Goal: Transaction & Acquisition: Book appointment/travel/reservation

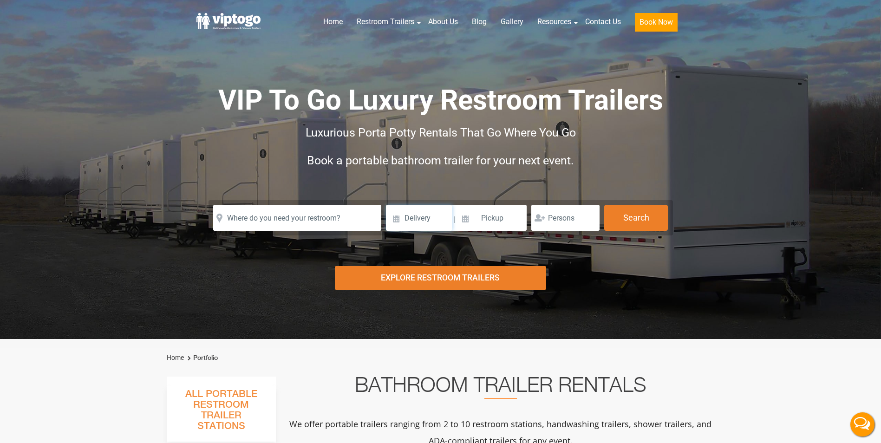
click at [398, 222] on input at bounding box center [419, 218] width 66 height 26
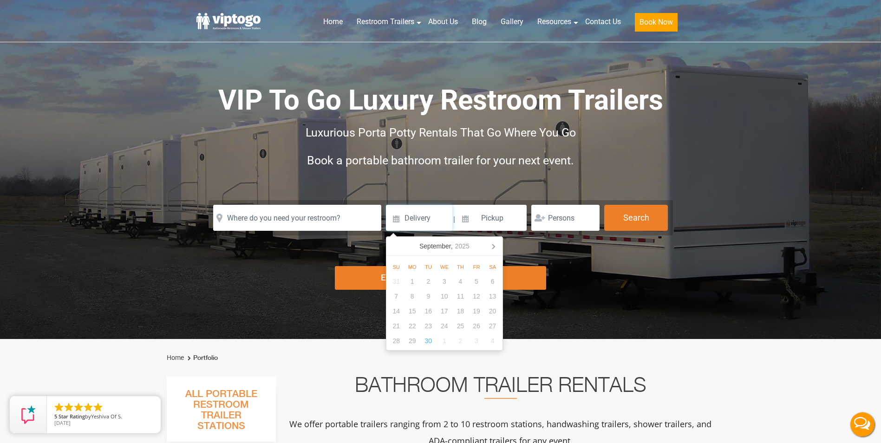
click at [445, 312] on div "17" at bounding box center [445, 311] width 16 height 15
click at [439, 309] on div "17" at bounding box center [445, 311] width 16 height 15
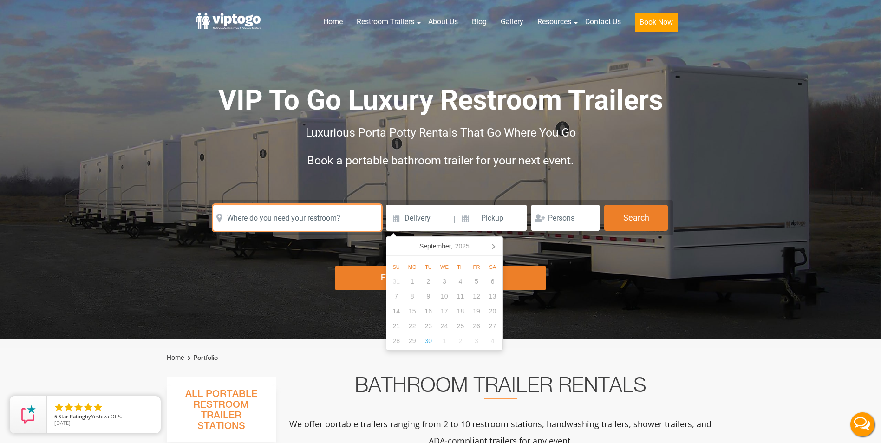
click at [317, 215] on input "text" at bounding box center [297, 218] width 168 height 26
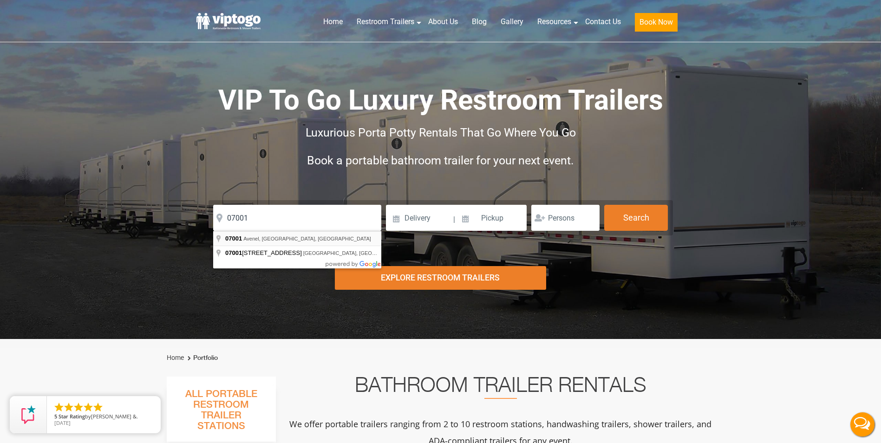
type input "Avenel, NJ 07001, USA"
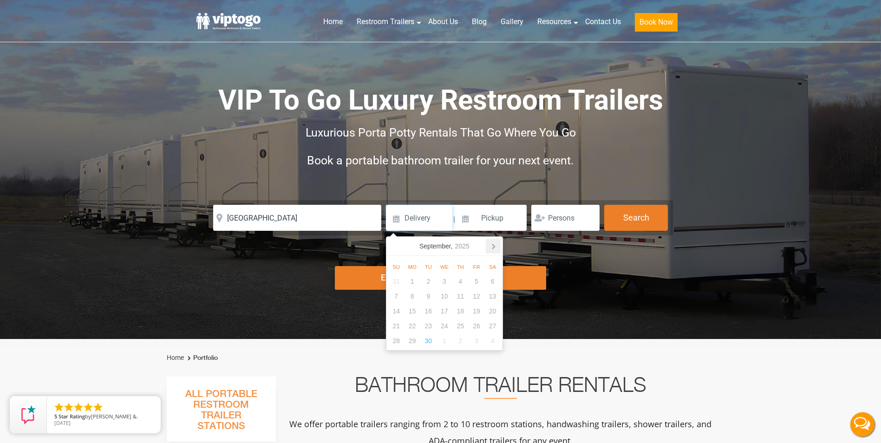
click at [491, 253] on icon at bounding box center [493, 246] width 15 height 15
click at [469, 309] on div "17" at bounding box center [477, 311] width 16 height 15
type input "[DATE]"
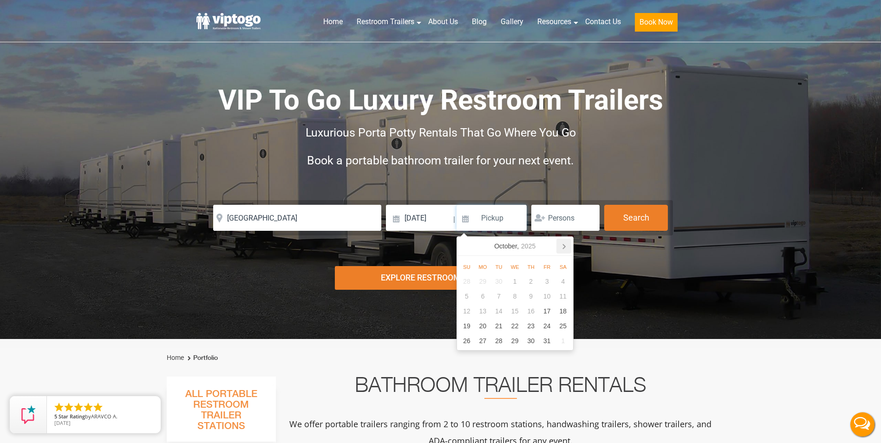
click at [565, 247] on icon at bounding box center [564, 246] width 2 height 5
click at [485, 338] on div "24" at bounding box center [483, 340] width 16 height 15
type input "[DATE]"
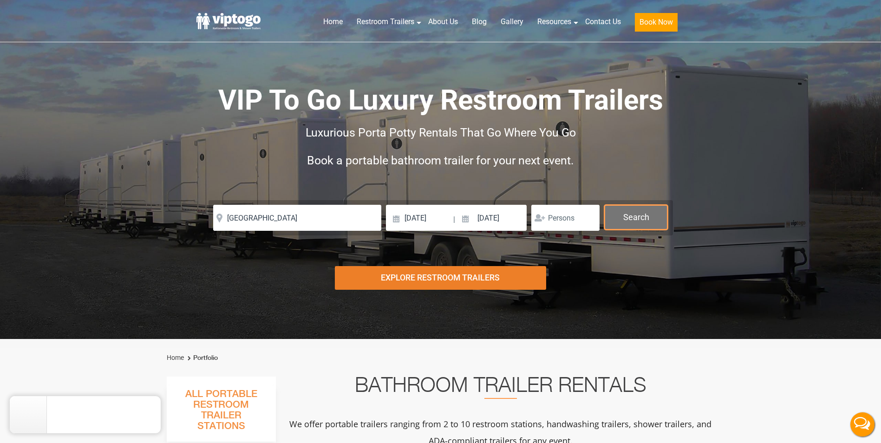
click at [617, 211] on button "Search" at bounding box center [636, 217] width 64 height 25
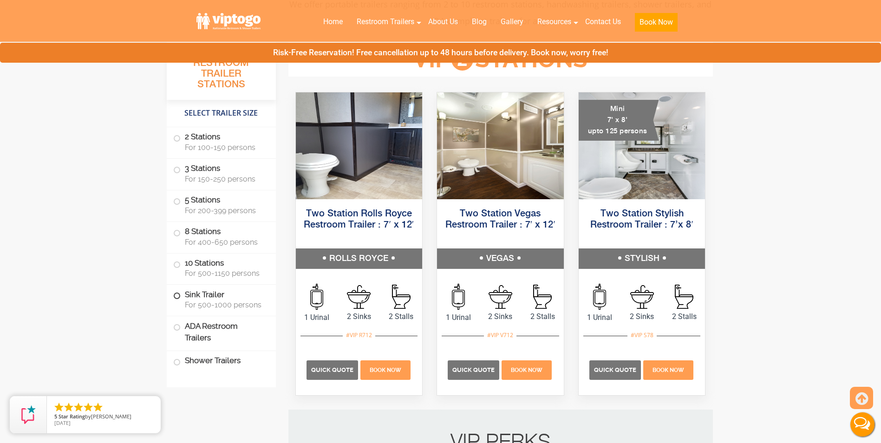
scroll to position [511, 0]
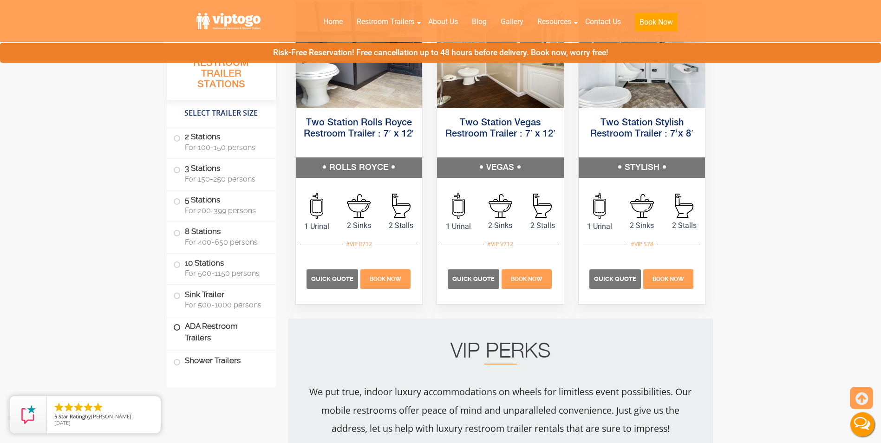
click at [222, 333] on label "ADA Restroom Trailers" at bounding box center [221, 332] width 96 height 32
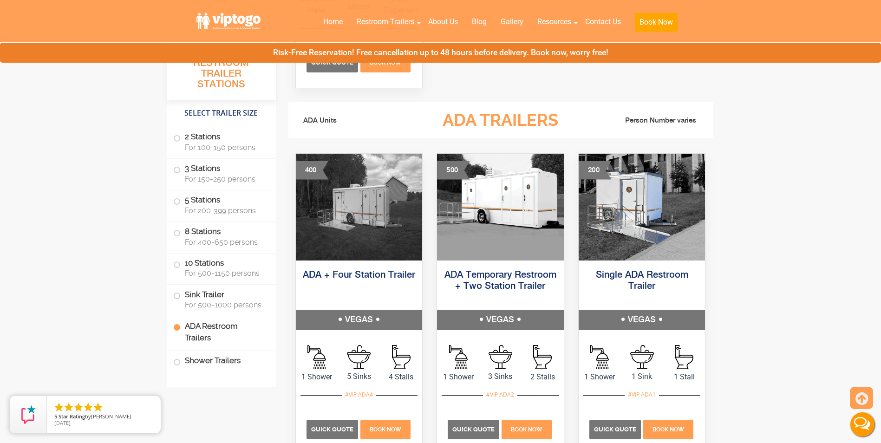
scroll to position [2893, 0]
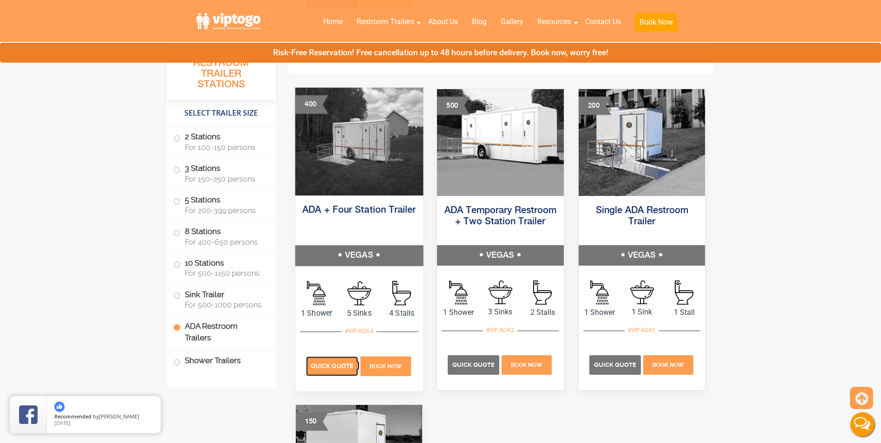
click at [333, 366] on span "Quick Quote" at bounding box center [332, 365] width 43 height 7
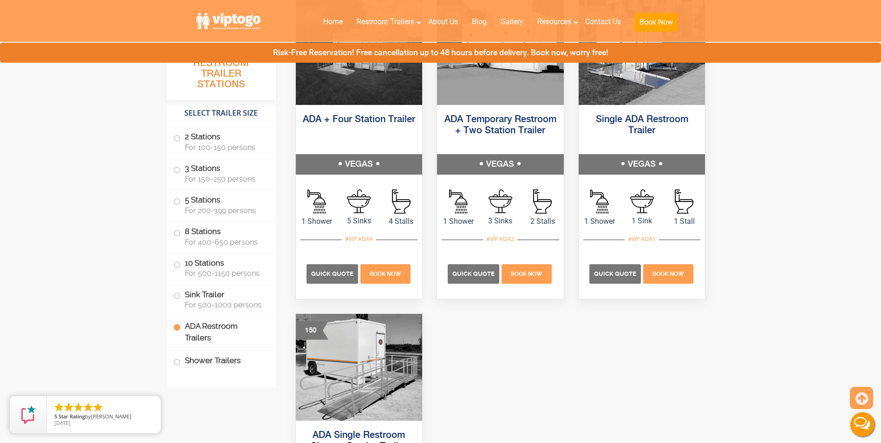
scroll to position [2986, 0]
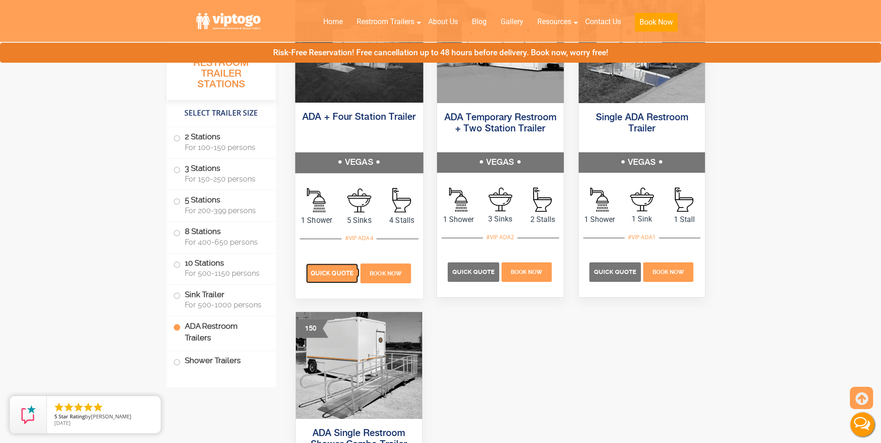
click at [344, 275] on span "Quick Quote" at bounding box center [332, 272] width 43 height 7
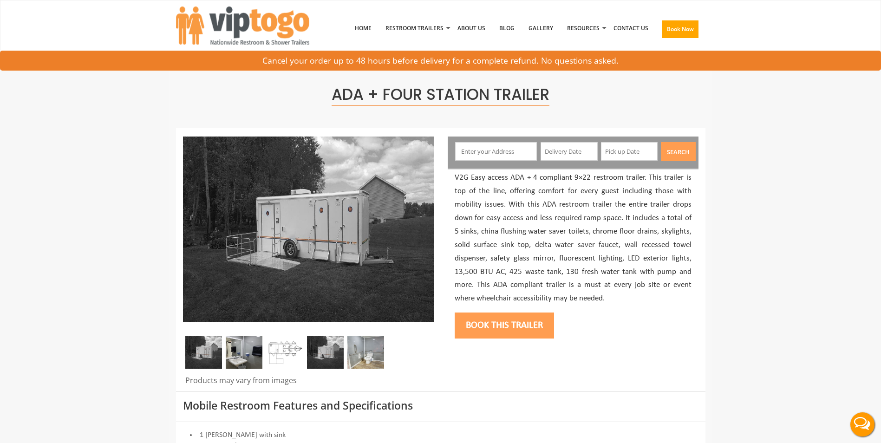
click at [505, 155] on input "text" at bounding box center [496, 151] width 82 height 19
type input "Avenel, NJ 07001, USA"
click at [562, 154] on input "text" at bounding box center [569, 151] width 57 height 19
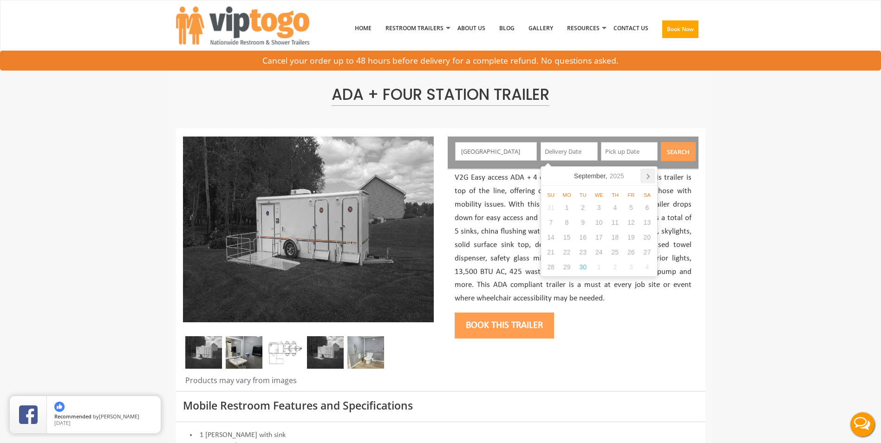
click at [650, 178] on icon at bounding box center [647, 176] width 15 height 15
click at [633, 226] on div "10" at bounding box center [631, 222] width 16 height 15
click at [589, 153] on input "10/10/2025" at bounding box center [569, 151] width 57 height 19
click at [636, 232] on div "17" at bounding box center [631, 237] width 16 height 15
type input "[DATE]"
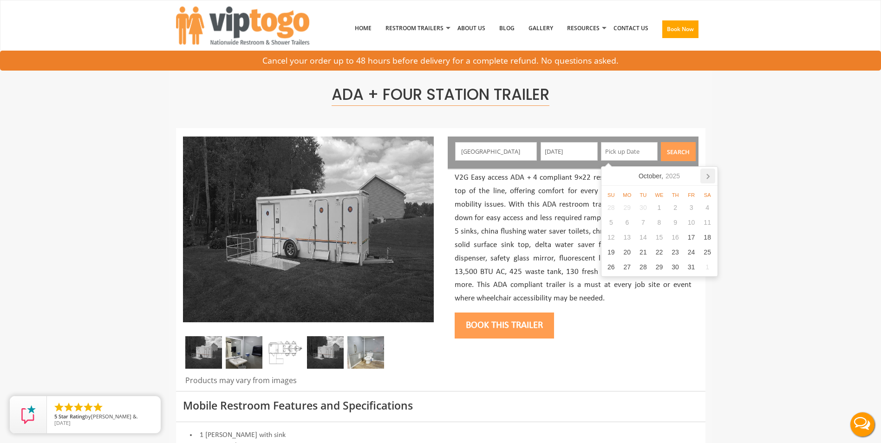
click at [710, 177] on icon at bounding box center [707, 176] width 15 height 15
click at [632, 265] on div "24" at bounding box center [627, 267] width 16 height 15
type input "[DATE]"
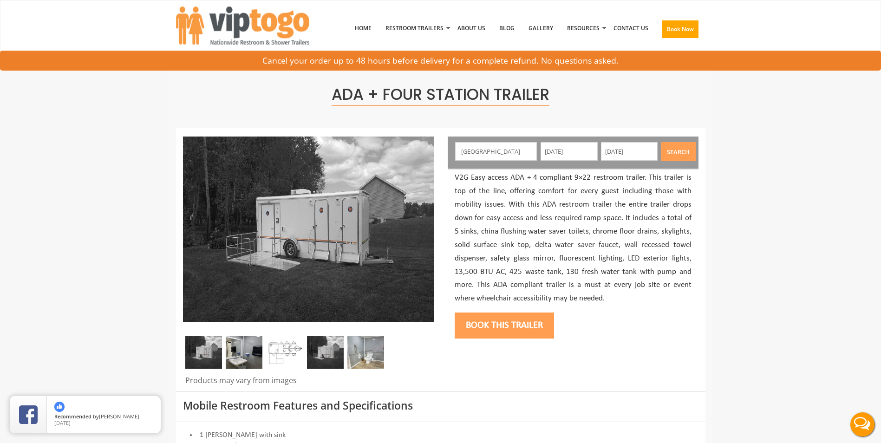
click at [672, 153] on button "Search" at bounding box center [678, 151] width 35 height 19
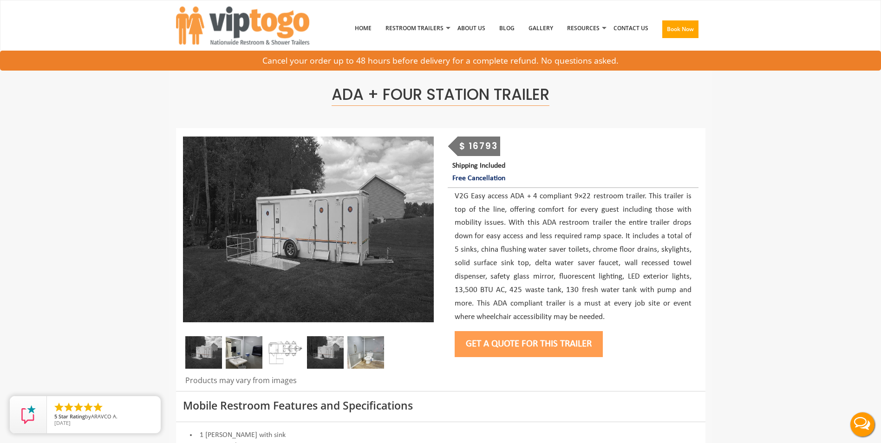
click at [525, 351] on button "Get a Quote for this Trailer" at bounding box center [529, 344] width 148 height 26
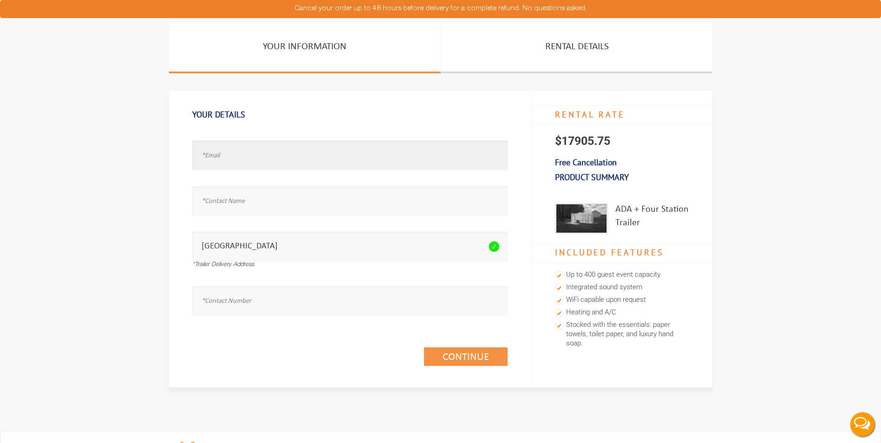
click at [314, 166] on input "text" at bounding box center [349, 155] width 315 height 29
type input "[EMAIL_ADDRESS][DOMAIN_NAME]"
type input "d"
type input "DAVE"
click at [354, 305] on input "text" at bounding box center [349, 300] width 315 height 29
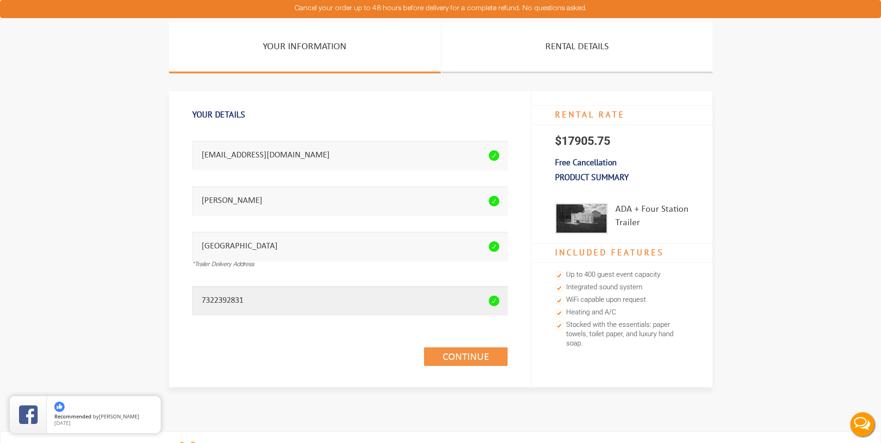
type input "7322392831"
drag, startPoint x: 465, startPoint y: 371, endPoint x: 463, endPoint y: 355, distance: 16.0
click at [464, 365] on div "Continue (1/3)" at bounding box center [349, 346] width 315 height 53
click at [460, 346] on div "Continue (1/3)" at bounding box center [349, 346] width 315 height 53
click at [462, 350] on link "Continue (1/3)" at bounding box center [466, 356] width 84 height 19
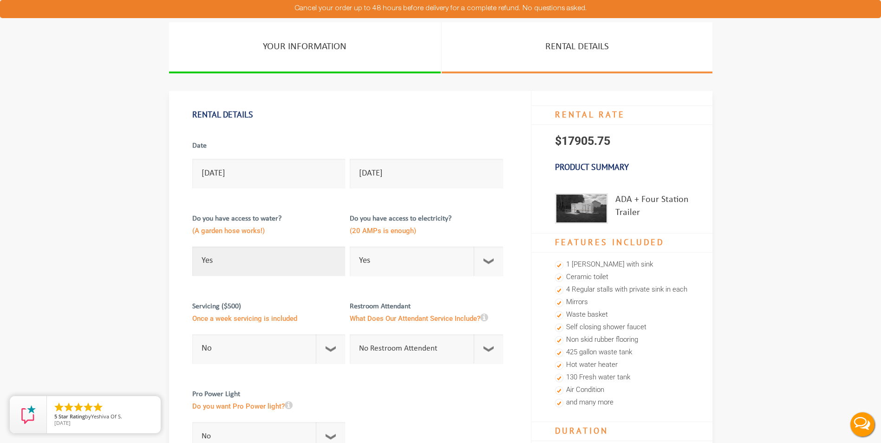
drag, startPoint x: 333, startPoint y: 265, endPoint x: 327, endPoint y: 267, distance: 6.3
click at [333, 265] on select "Select Option Yes No" at bounding box center [268, 261] width 153 height 29
select select "No"
click at [192, 247] on select "Select Option Yes No" at bounding box center [268, 261] width 153 height 29
checkbox input "true"
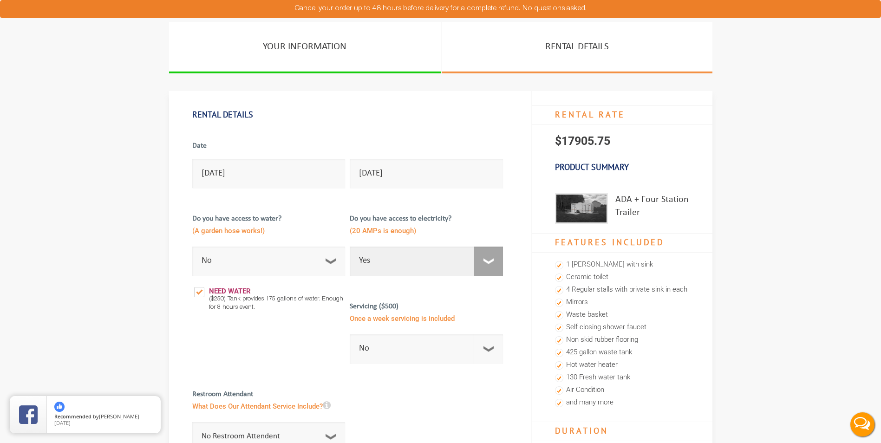
click at [488, 266] on select "Select Option Yes No" at bounding box center [426, 261] width 153 height 29
select select "No"
click at [350, 247] on select "Select Option Yes No" at bounding box center [426, 261] width 153 height 29
checkbox input "true"
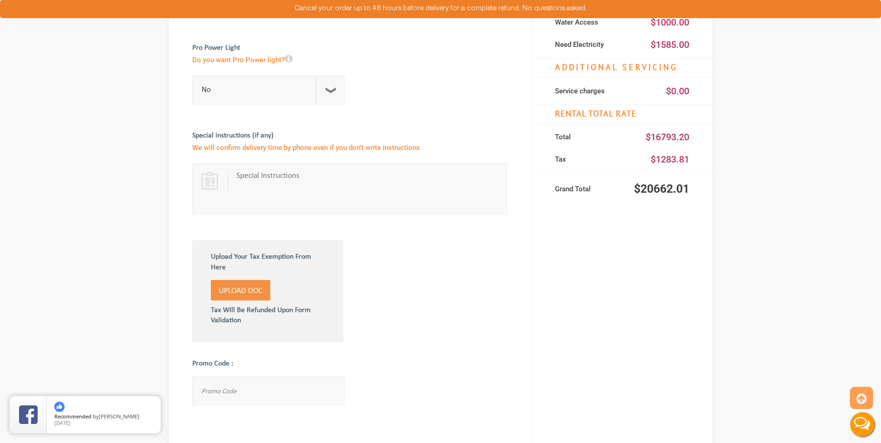
scroll to position [557, 0]
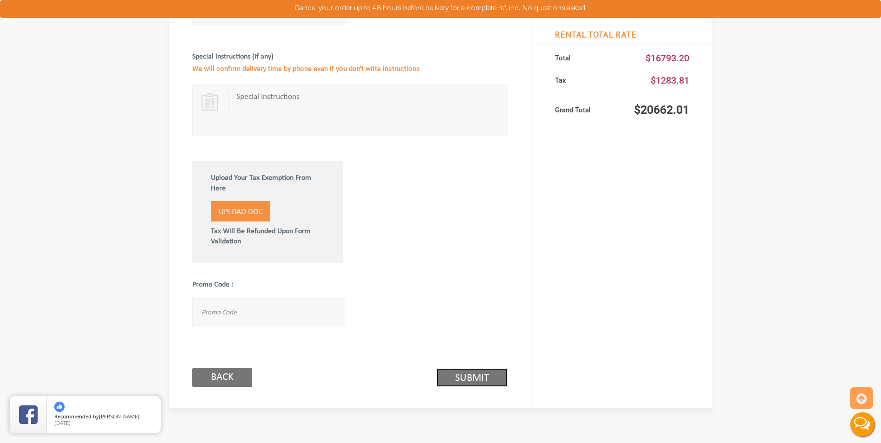
click at [489, 378] on link "Submit (2/3)" at bounding box center [472, 377] width 71 height 19
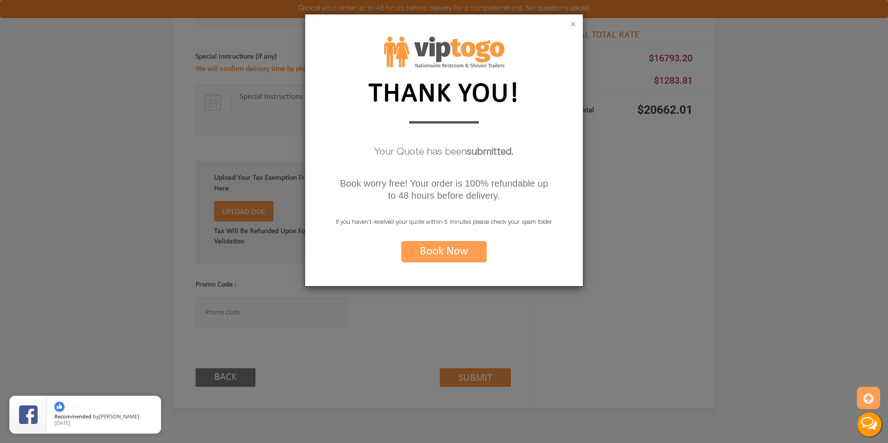
click at [574, 30] on button "×" at bounding box center [573, 24] width 6 height 9
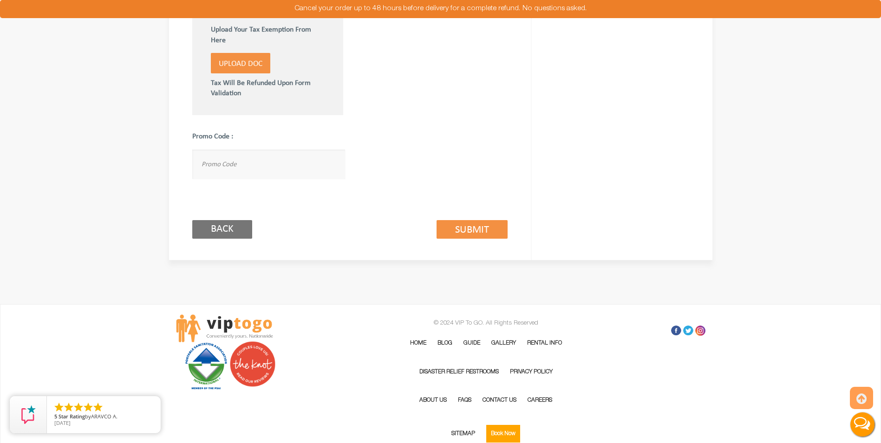
scroll to position [714, 0]
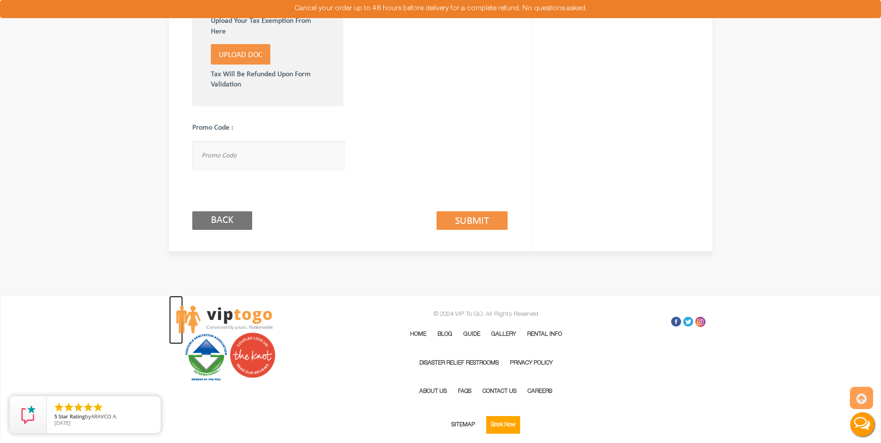
click at [219, 319] on img at bounding box center [224, 320] width 97 height 28
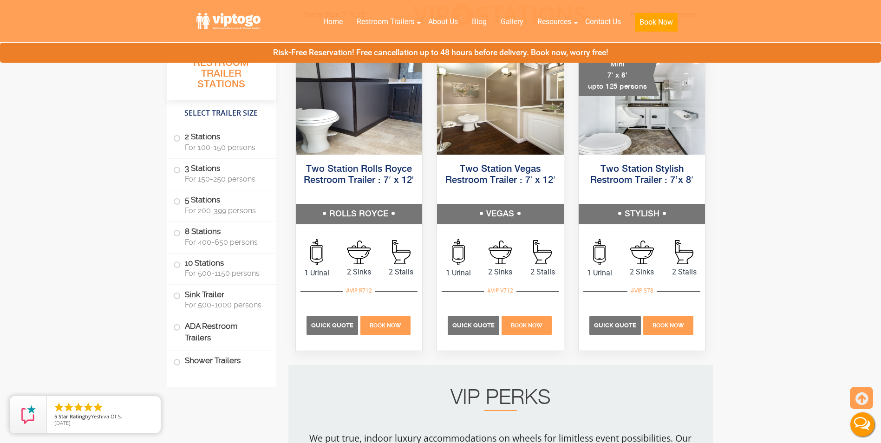
scroll to position [650, 0]
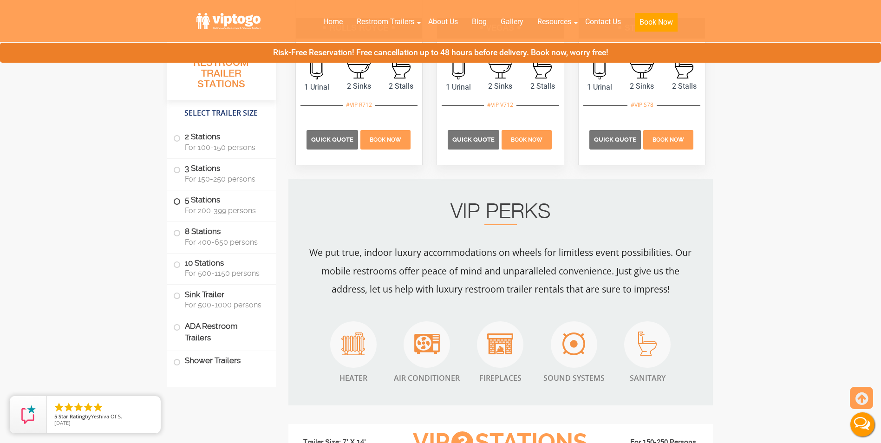
click at [242, 207] on span "For 200-399 persons" at bounding box center [225, 210] width 80 height 9
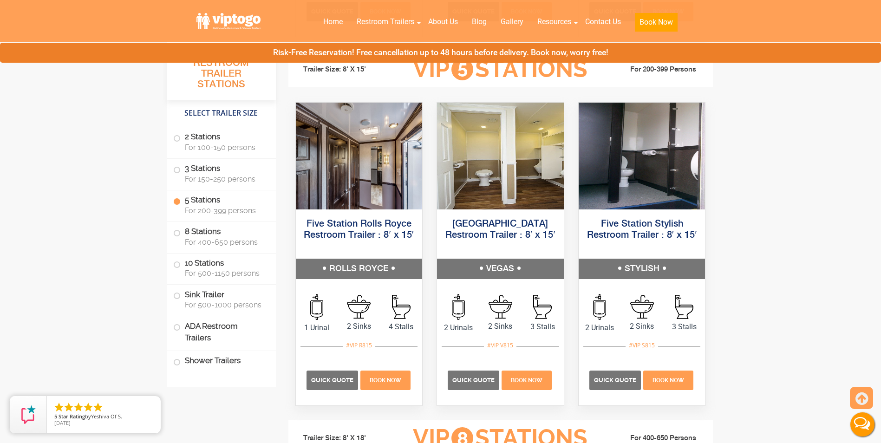
scroll to position [1405, 0]
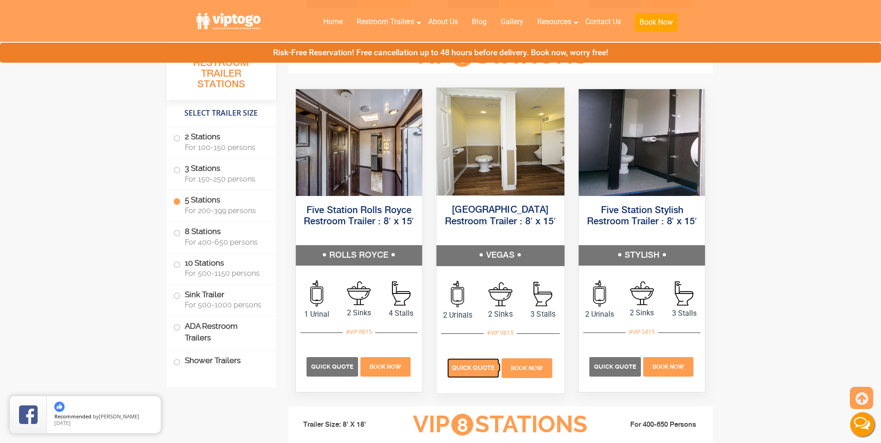
click at [480, 371] on p "Quick Quote" at bounding box center [473, 368] width 52 height 20
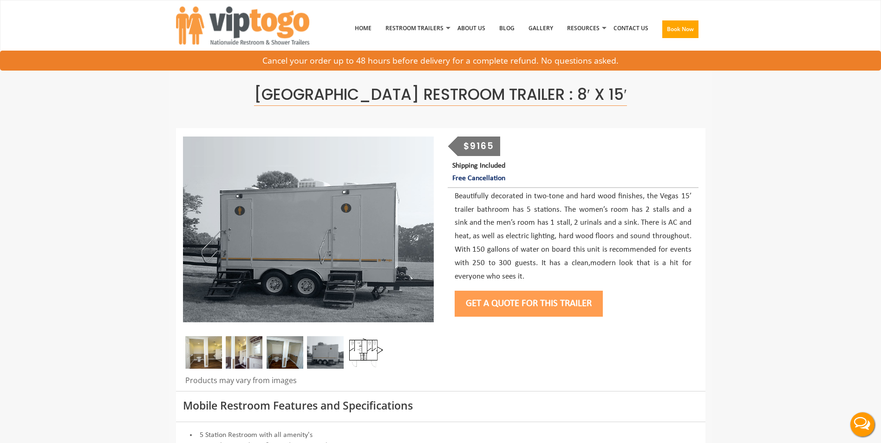
click at [532, 308] on button "Get a Quote for this Trailer" at bounding box center [529, 304] width 148 height 26
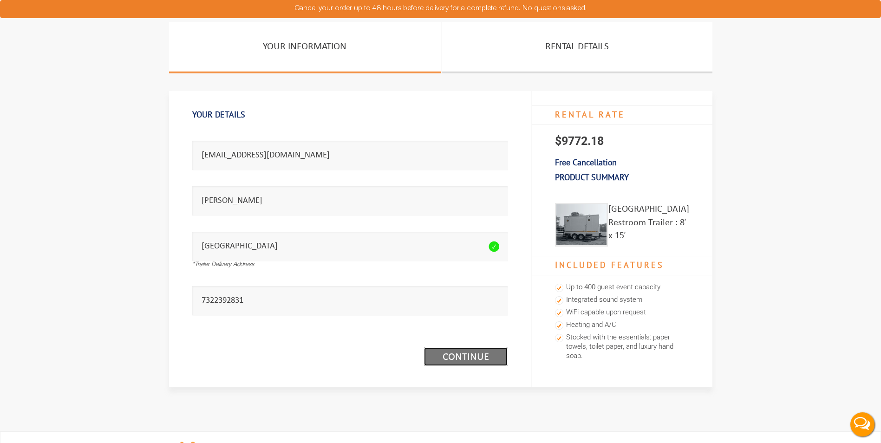
click at [490, 362] on link "Continue (1/3)" at bounding box center [466, 356] width 84 height 19
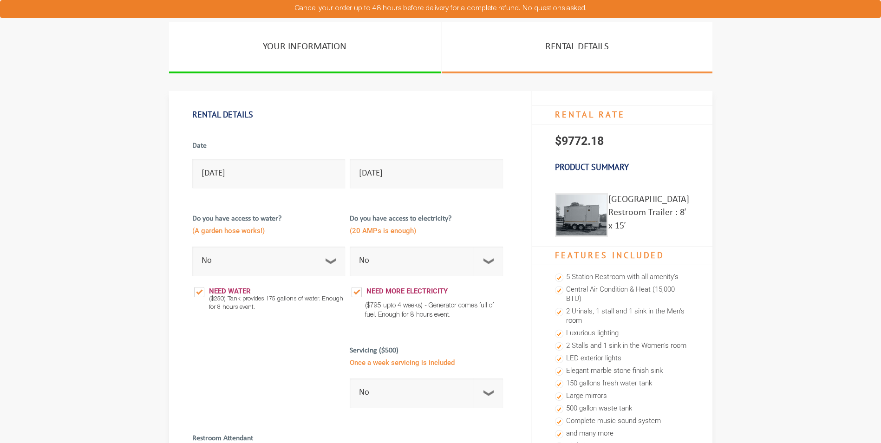
select select "No"
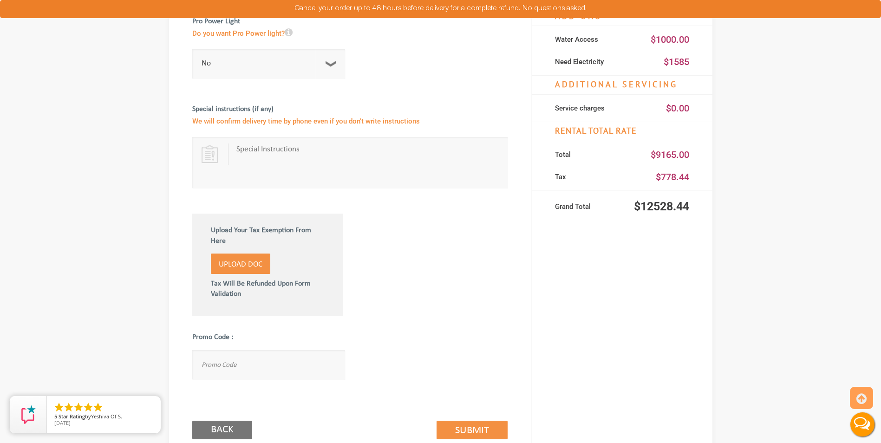
scroll to position [511, 0]
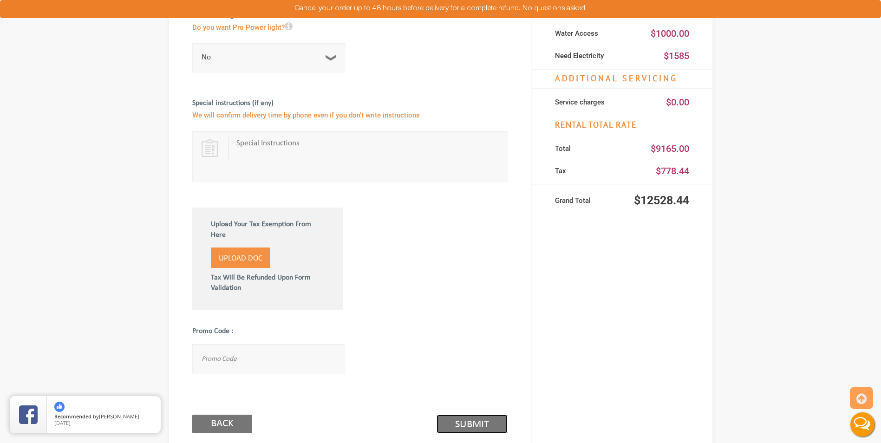
click at [476, 418] on link "Submit (2/3)" at bounding box center [472, 424] width 71 height 19
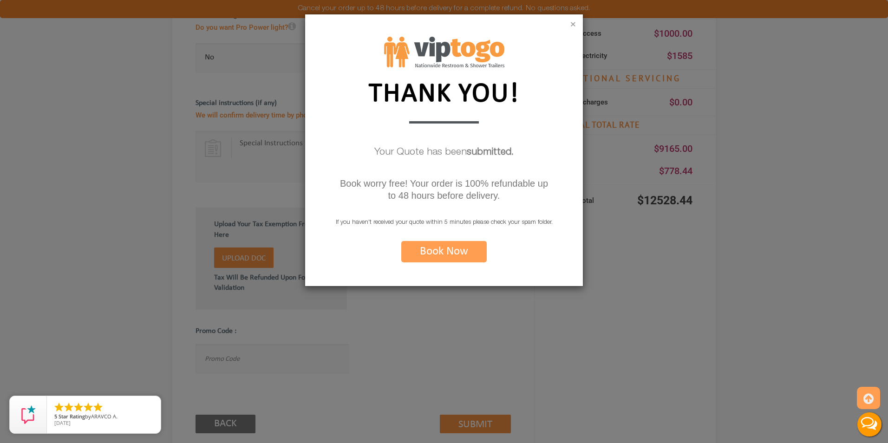
click at [572, 25] on button "×" at bounding box center [573, 24] width 6 height 9
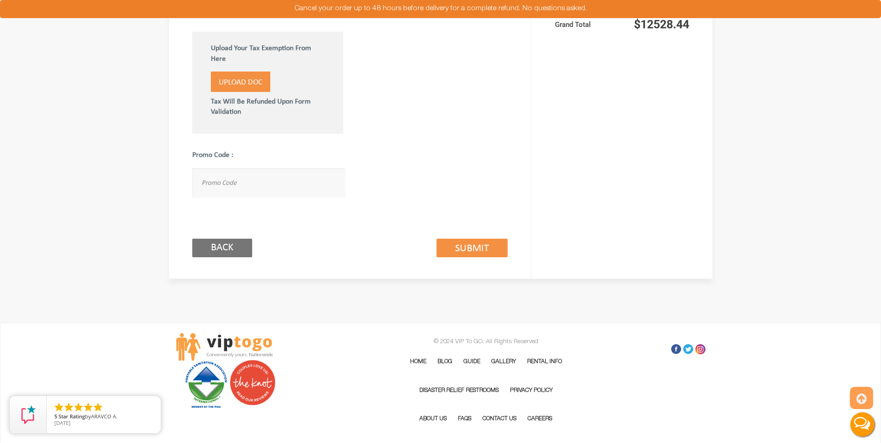
scroll to position [714, 0]
